Goal: Use online tool/utility

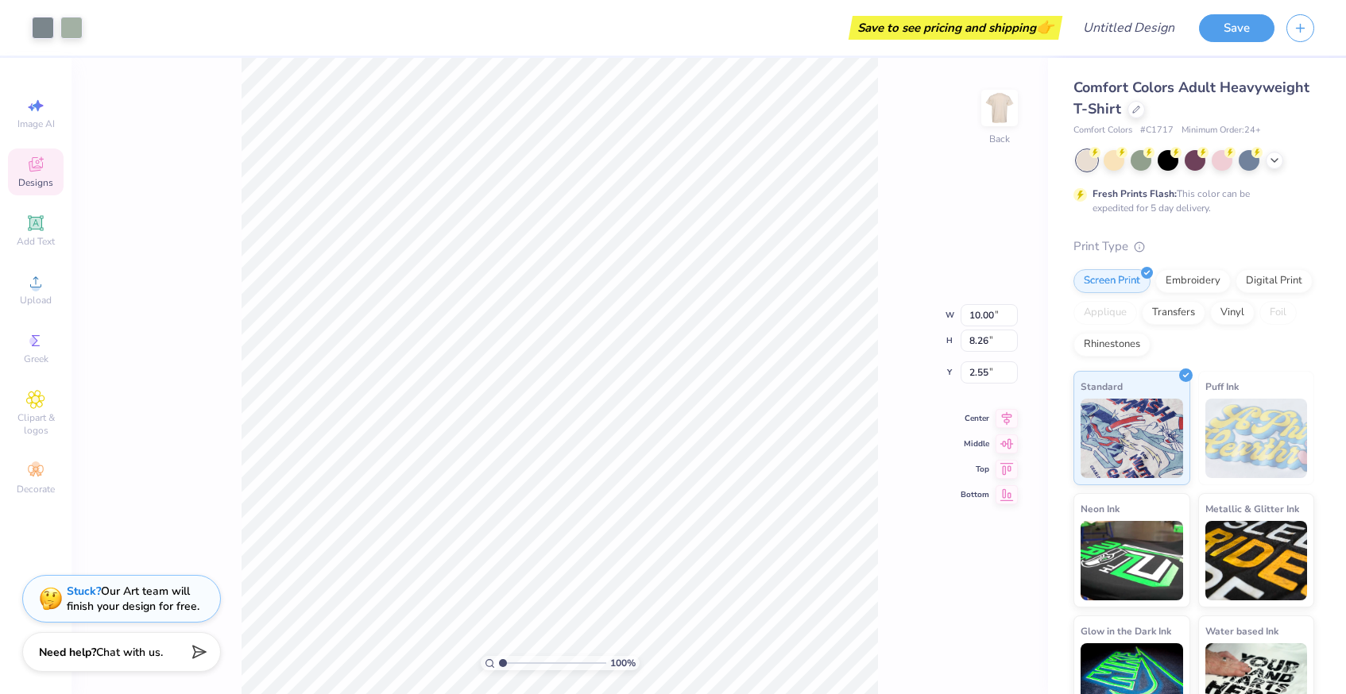
click at [61, 166] on div "Designs" at bounding box center [36, 172] width 56 height 47
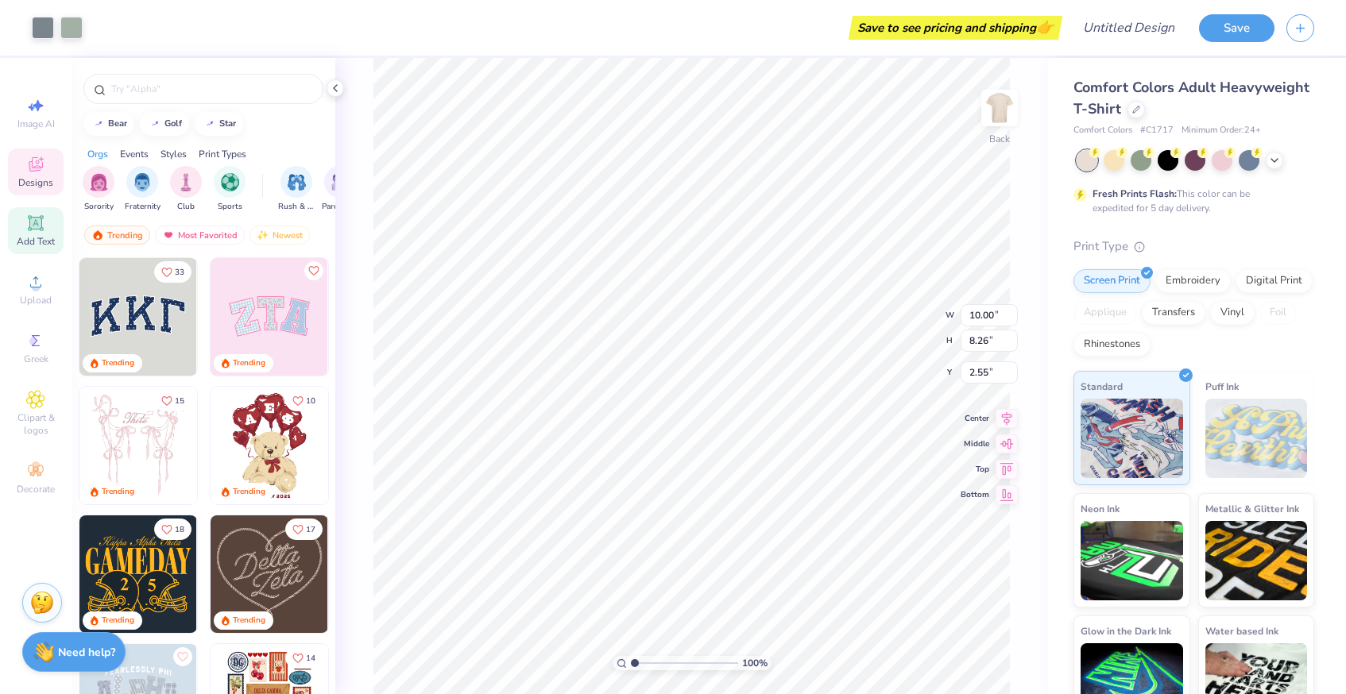
click at [44, 222] on icon at bounding box center [35, 223] width 19 height 19
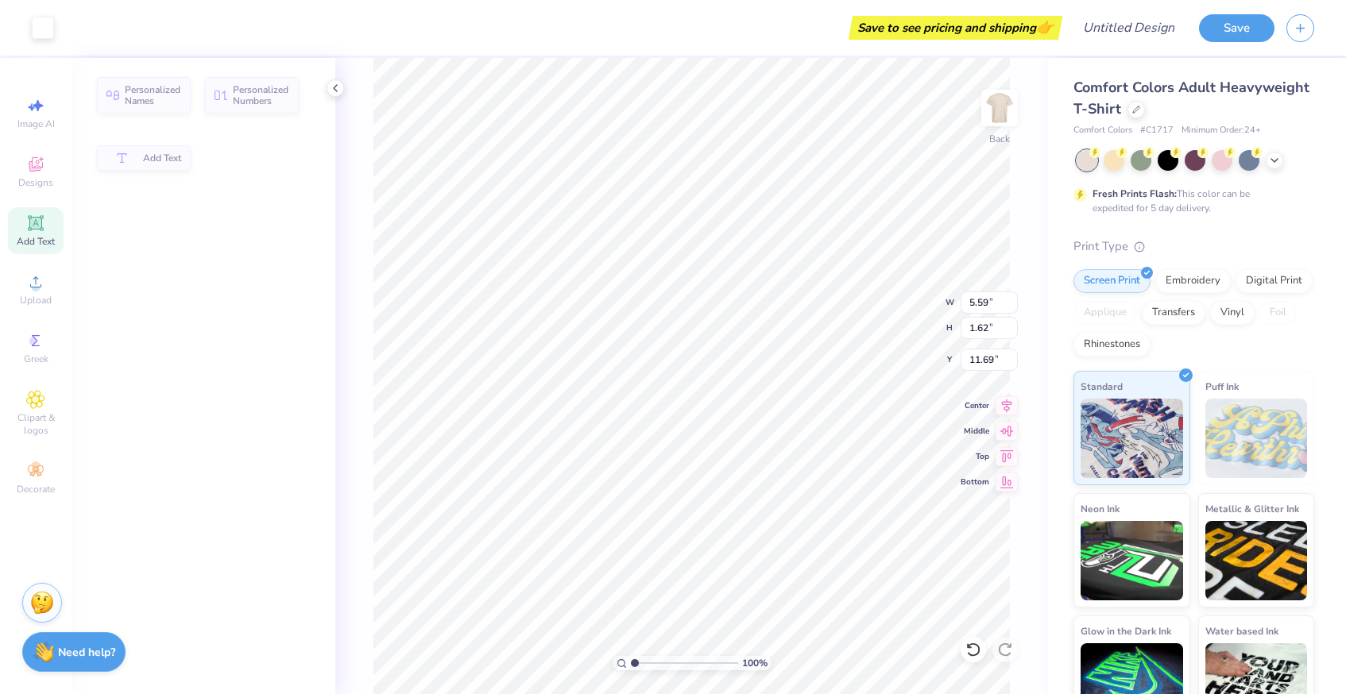
type input "5.59"
type input "1.62"
type input "11.69"
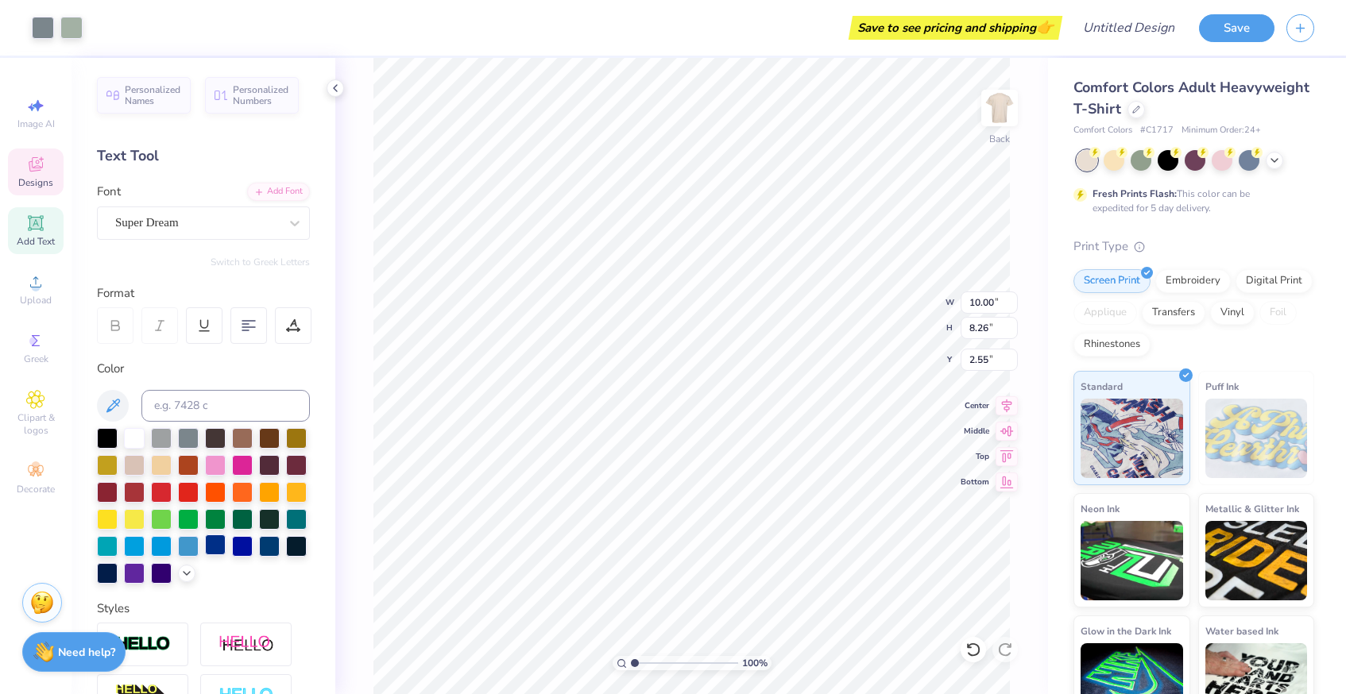
click at [213, 549] on div at bounding box center [215, 545] width 21 height 21
click at [183, 552] on div at bounding box center [188, 545] width 21 height 21
click at [183, 548] on div at bounding box center [188, 545] width 21 height 21
click at [153, 546] on div at bounding box center [161, 545] width 21 height 21
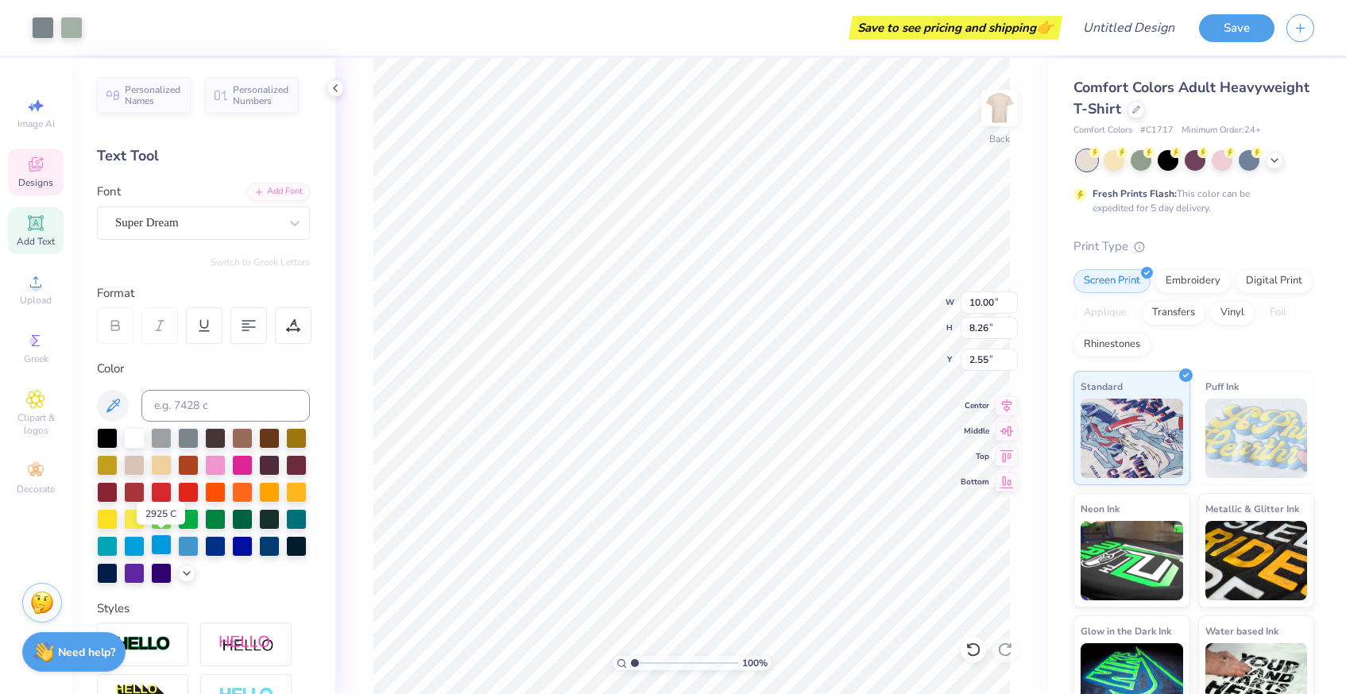
click at [153, 546] on div at bounding box center [161, 545] width 21 height 21
